Goal: Information Seeking & Learning: Learn about a topic

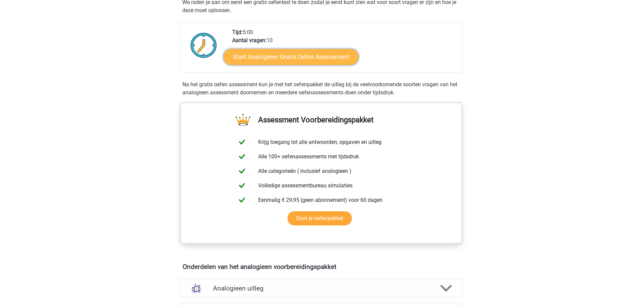
scroll to position [135, 0]
click at [292, 54] on link "Start Analogieen Gratis Oefen Assessment" at bounding box center [291, 56] width 135 height 16
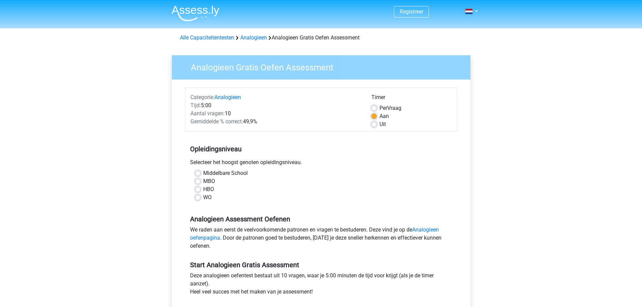
click at [203, 190] on label "HBO" at bounding box center [208, 189] width 11 height 8
click at [200, 190] on input "HBO" at bounding box center [197, 188] width 5 height 7
radio input "true"
drag, startPoint x: 236, startPoint y: 67, endPoint x: 183, endPoint y: 63, distance: 52.7
click at [183, 63] on h3 "Analogieen Gratis Oefen Assessment" at bounding box center [324, 66] width 283 height 13
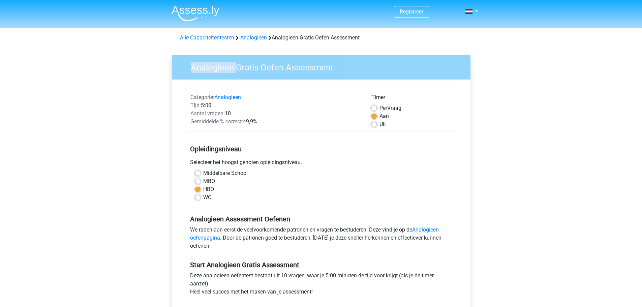
copy h3 "Analogieen"
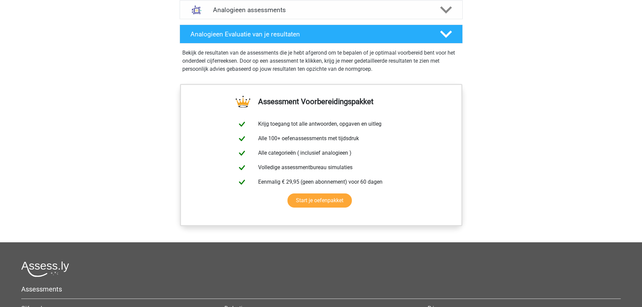
scroll to position [438, 0]
